Goal: Information Seeking & Learning: Learn about a topic

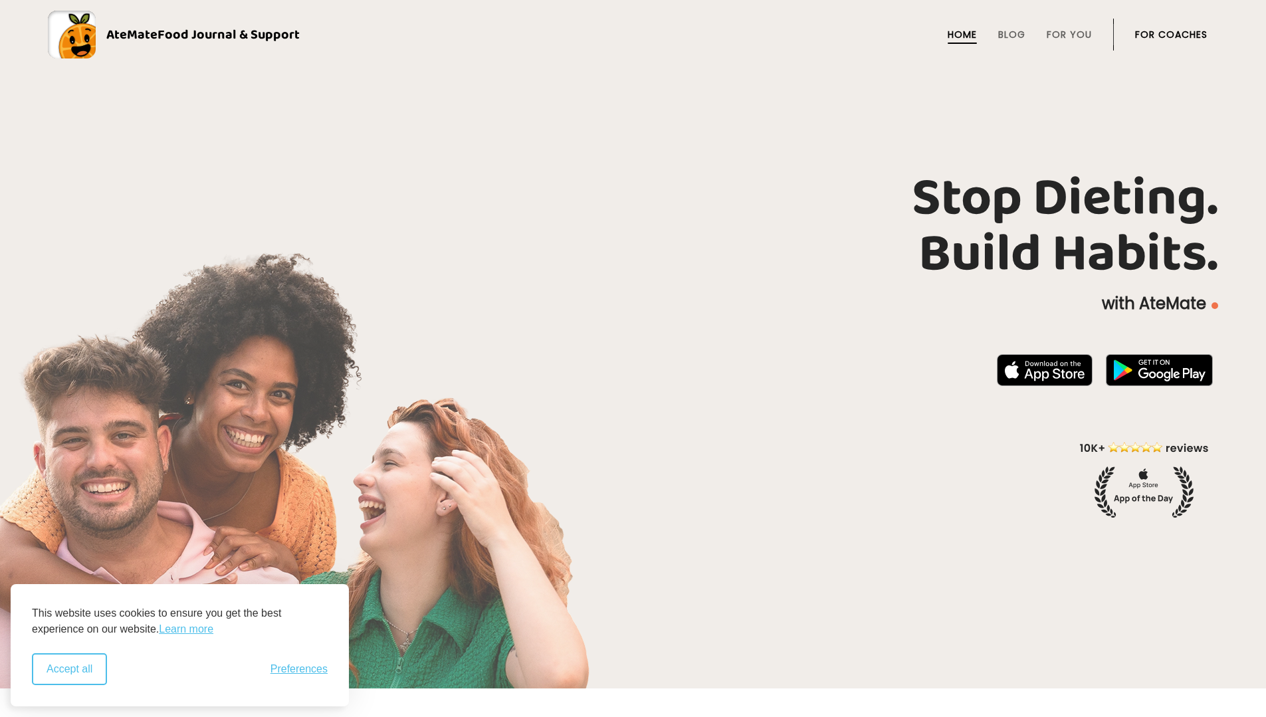
click at [83, 677] on button "Accept all" at bounding box center [69, 669] width 75 height 32
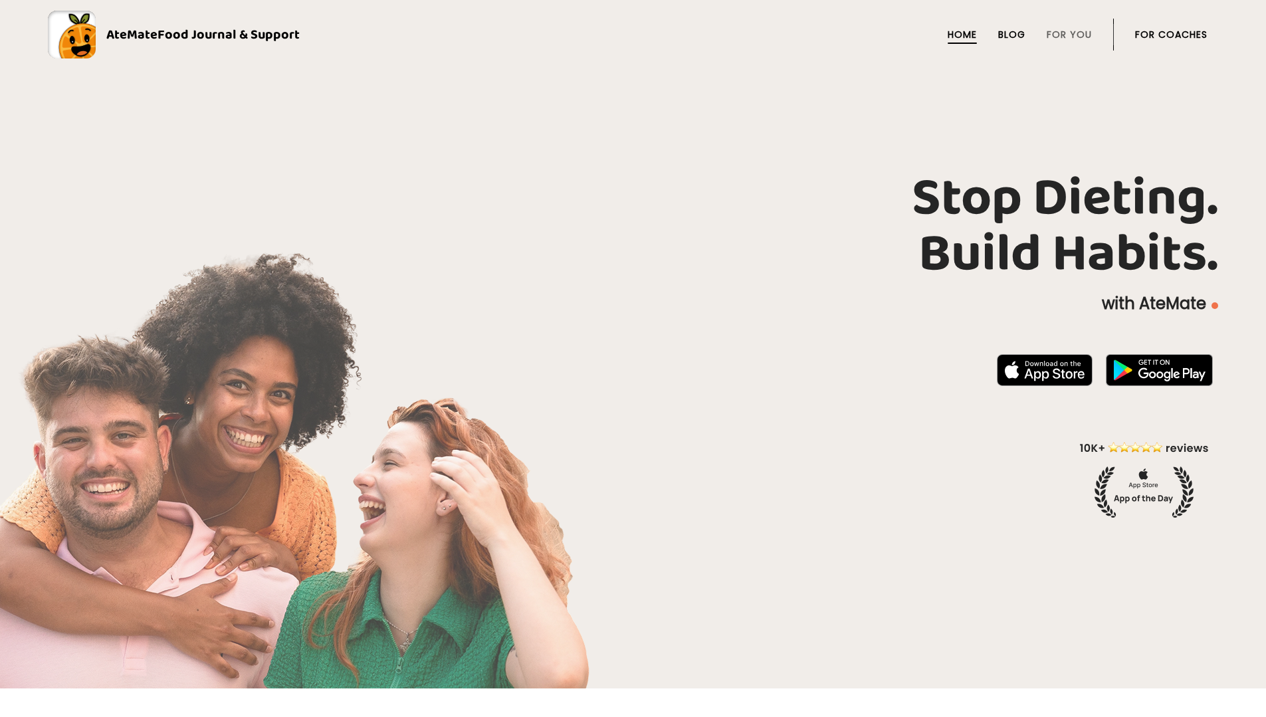
click at [1011, 37] on link "Blog" at bounding box center [1011, 34] width 27 height 11
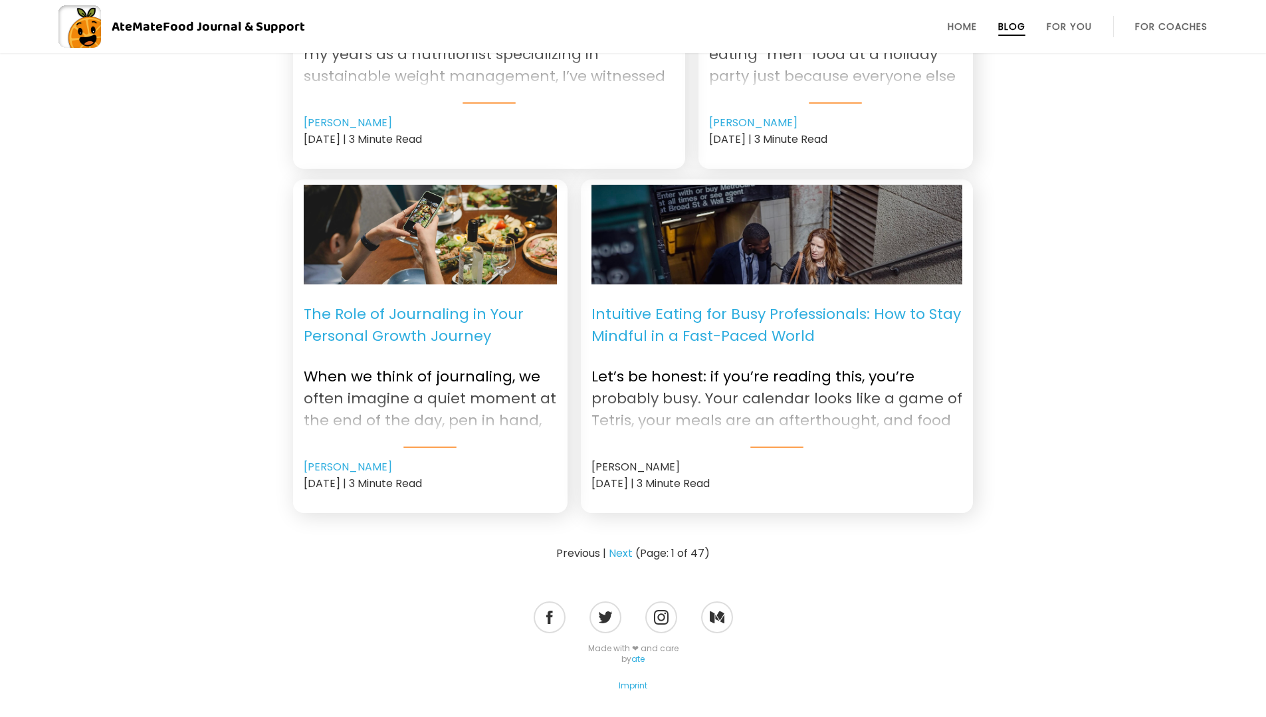
scroll to position [1595, 0]
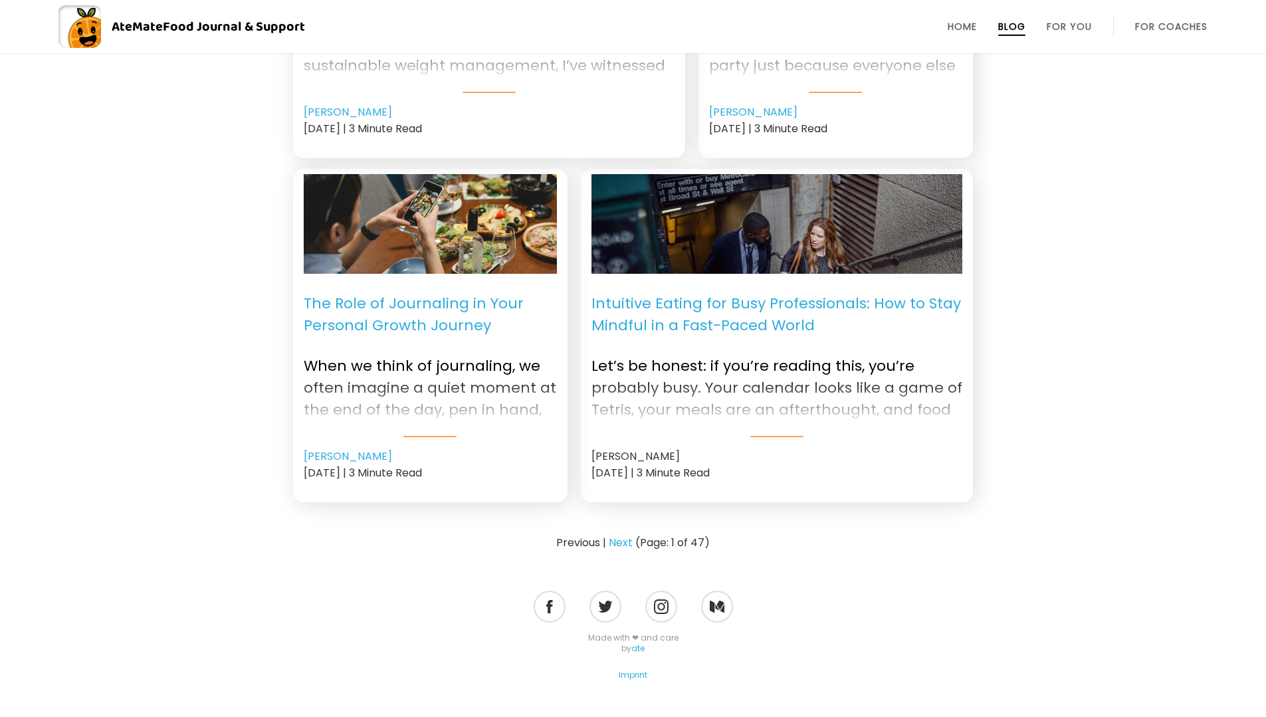
click at [354, 327] on p "The Role of Journaling in Your Personal Growth Journey" at bounding box center [430, 314] width 253 height 60
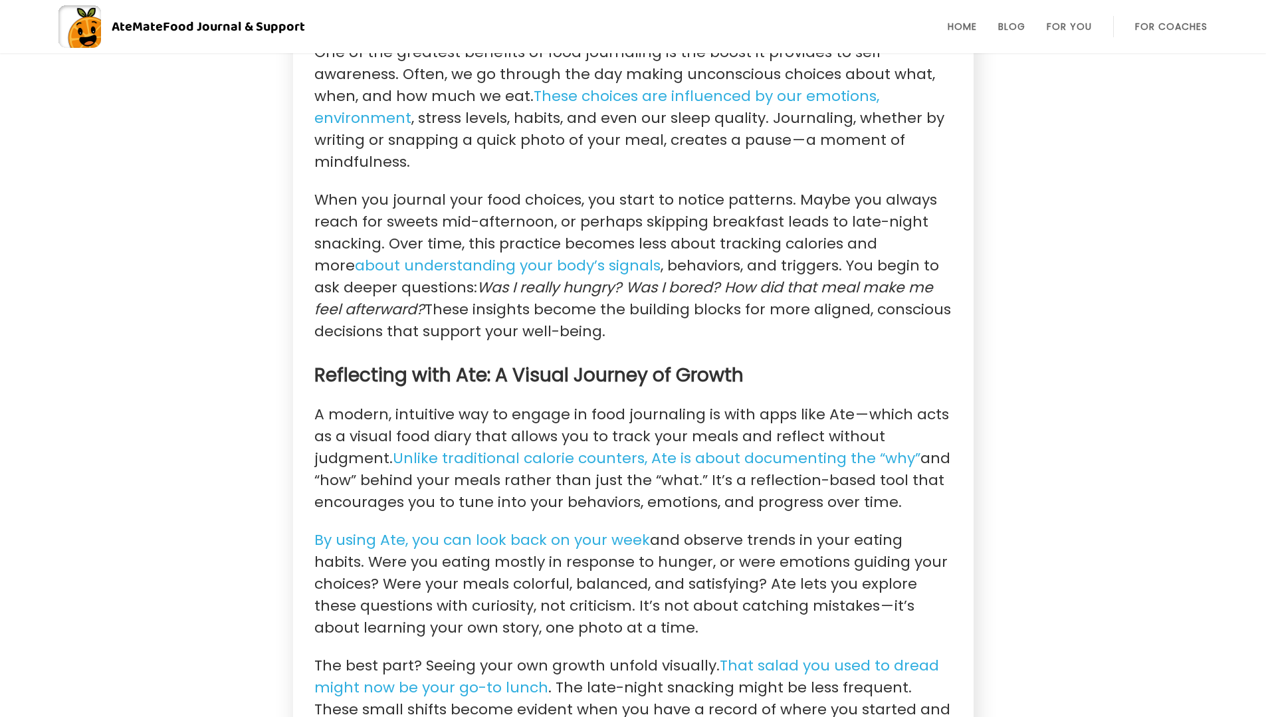
scroll to position [1728, 0]
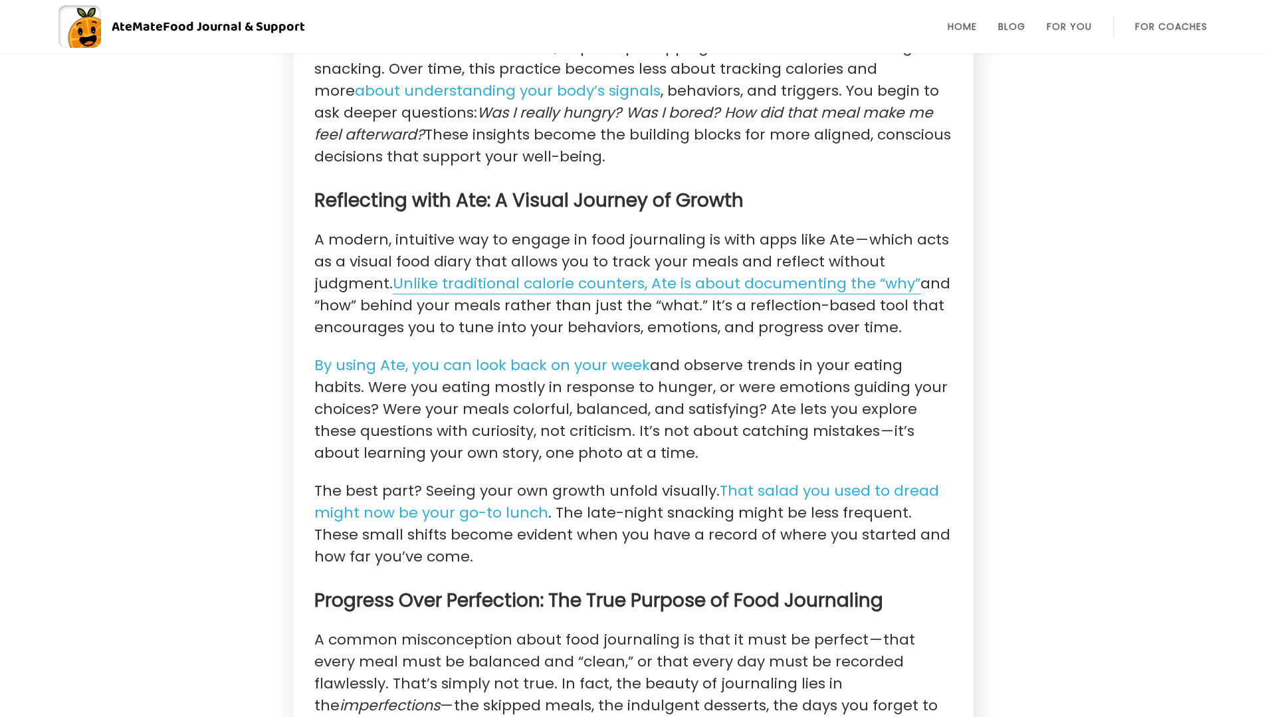
click at [589, 287] on link "Unlike traditional calorie counters, Ate is about documenting the “why”" at bounding box center [657, 283] width 528 height 21
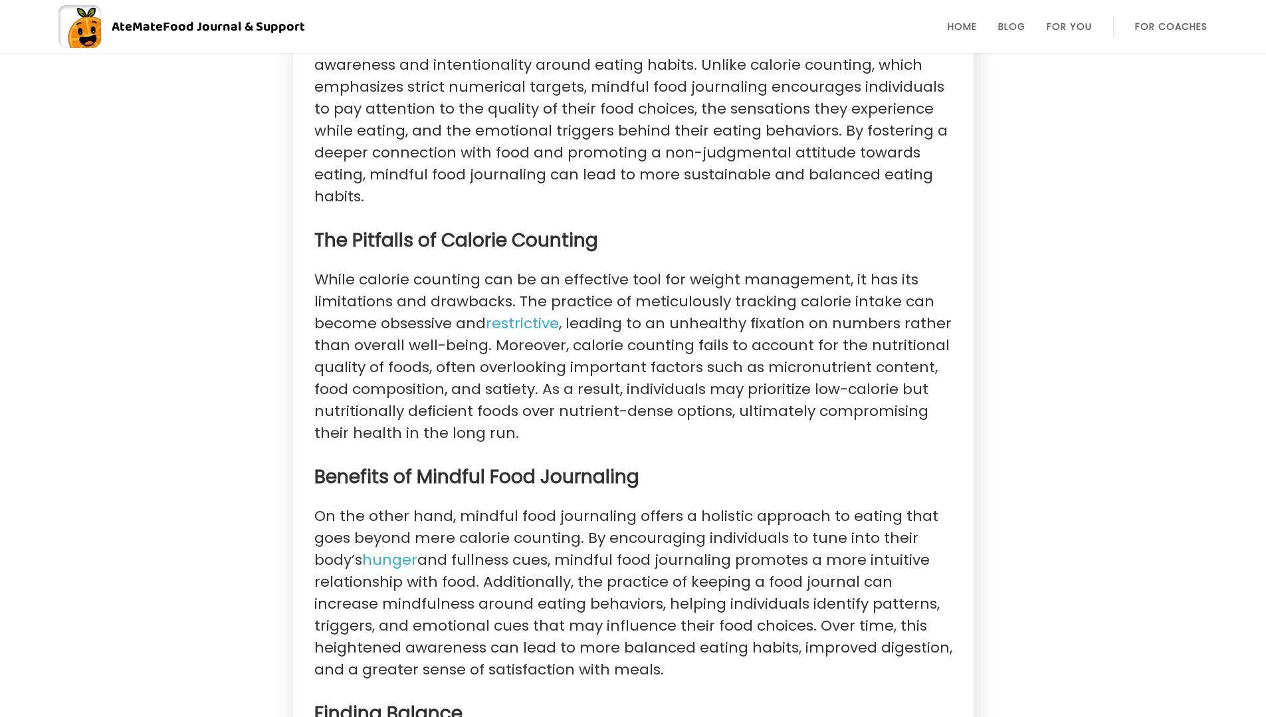
scroll to position [1063, 0]
